Goal: Navigation & Orientation: Find specific page/section

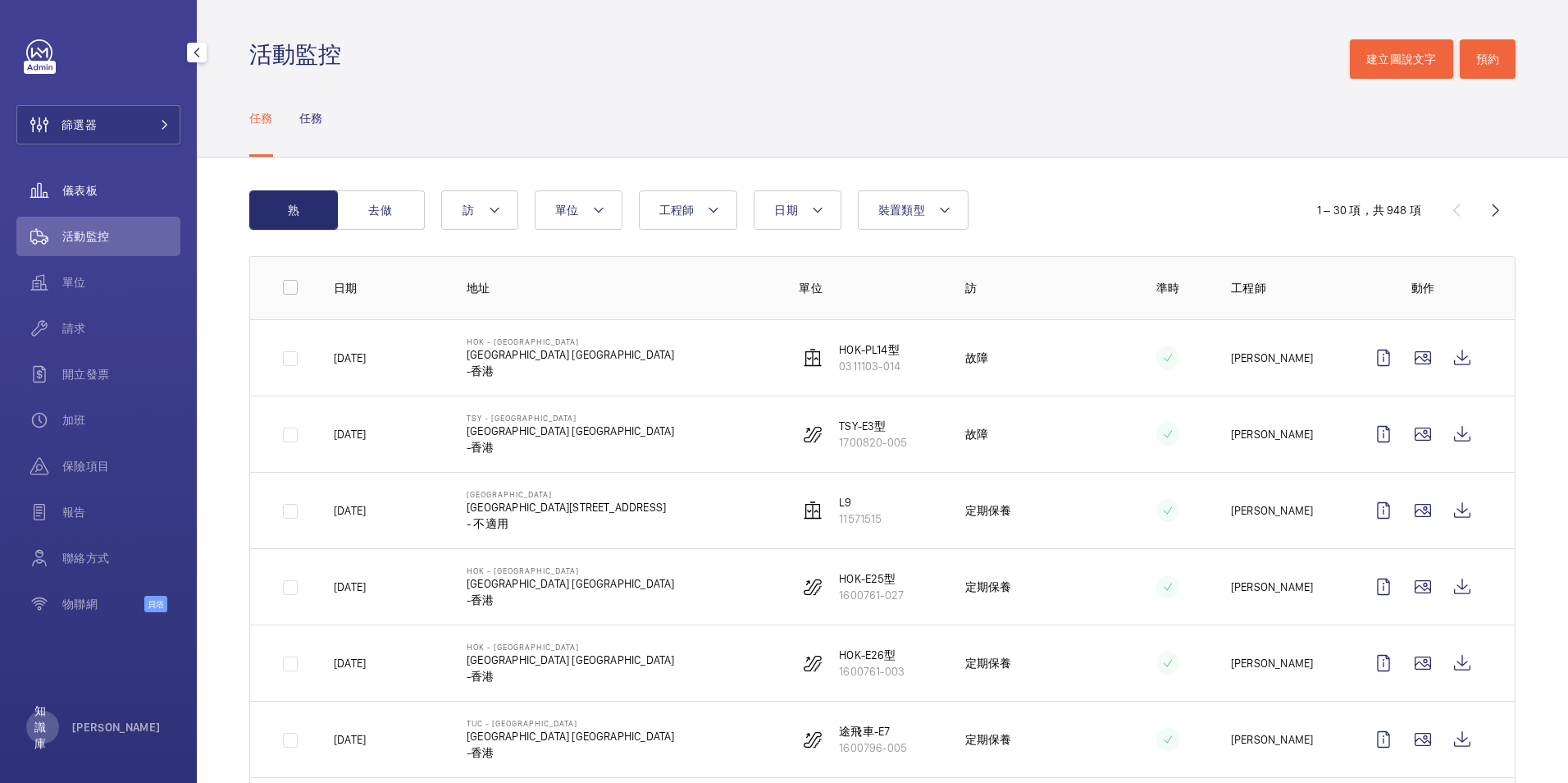
click at [90, 192] on span "儀表板" at bounding box center [121, 190] width 118 height 17
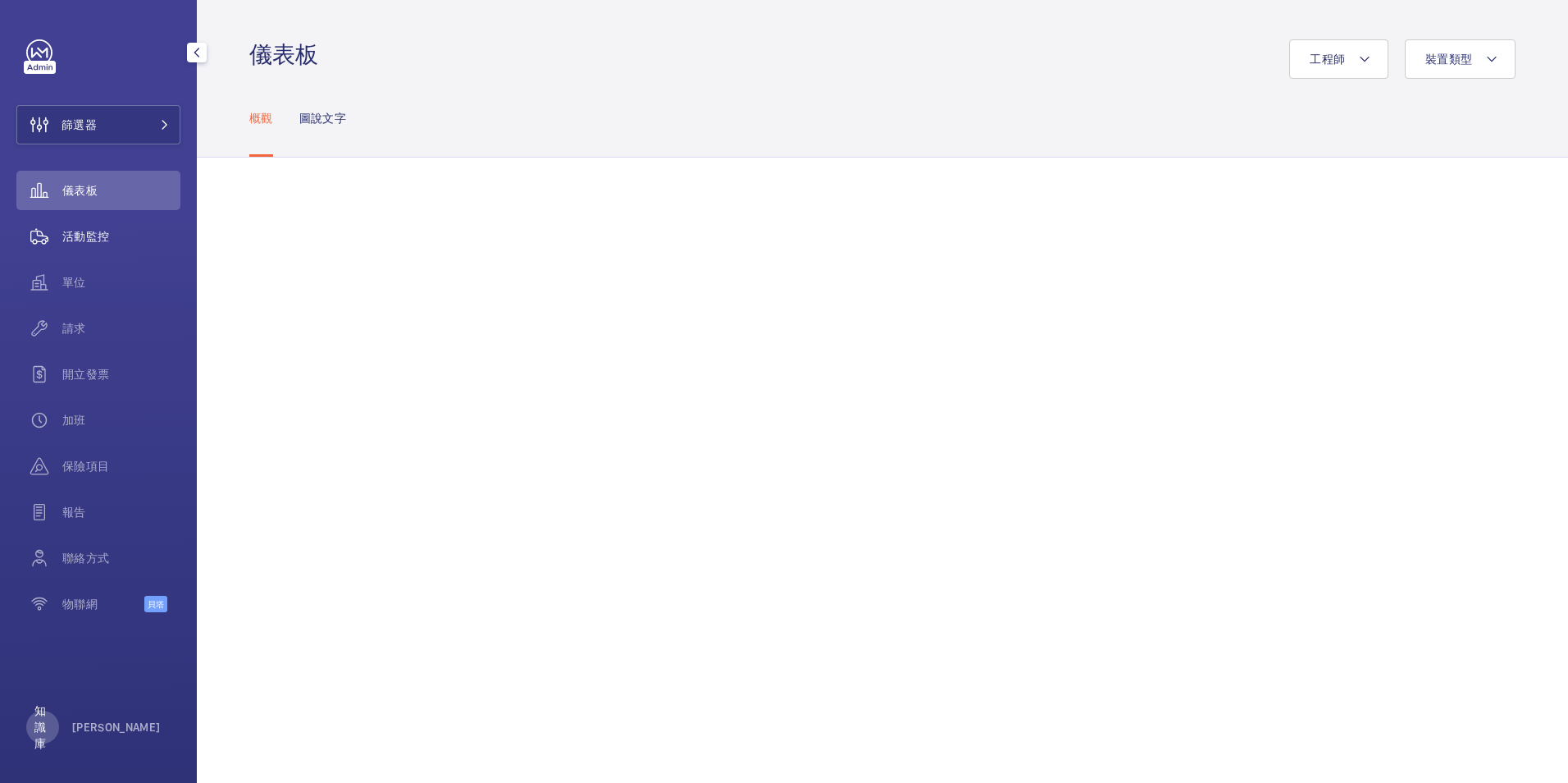
click at [120, 236] on span "活動監控" at bounding box center [121, 236] width 118 height 17
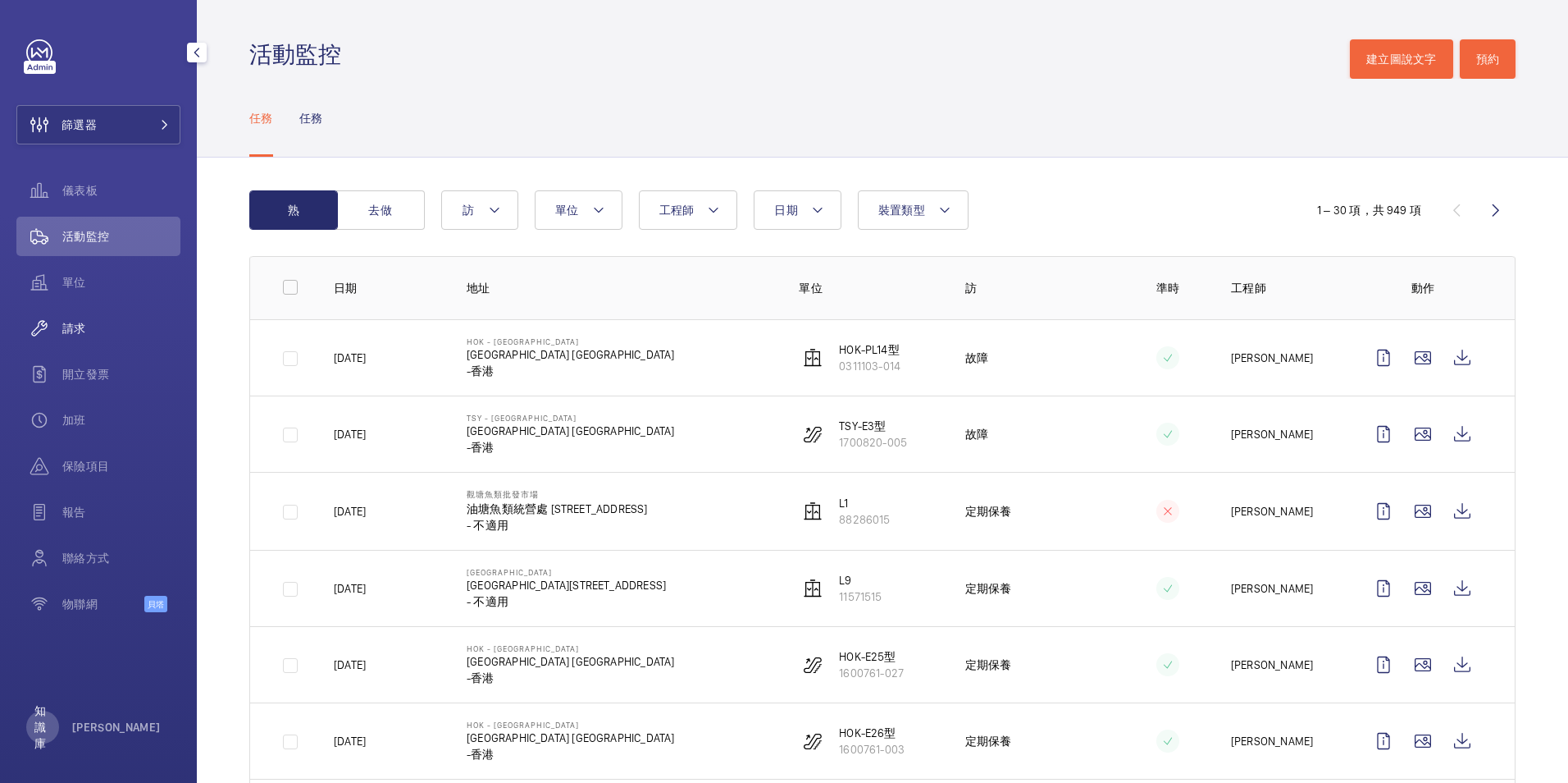
click at [80, 318] on div "請求" at bounding box center [98, 328] width 164 height 40
